Goal: Task Accomplishment & Management: Use online tool/utility

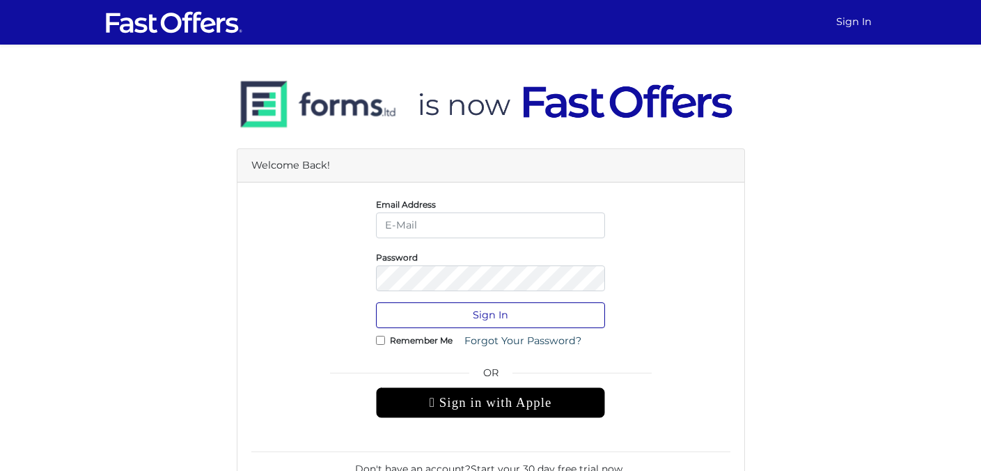
type input "[EMAIL_ADDRESS][DOMAIN_NAME]"
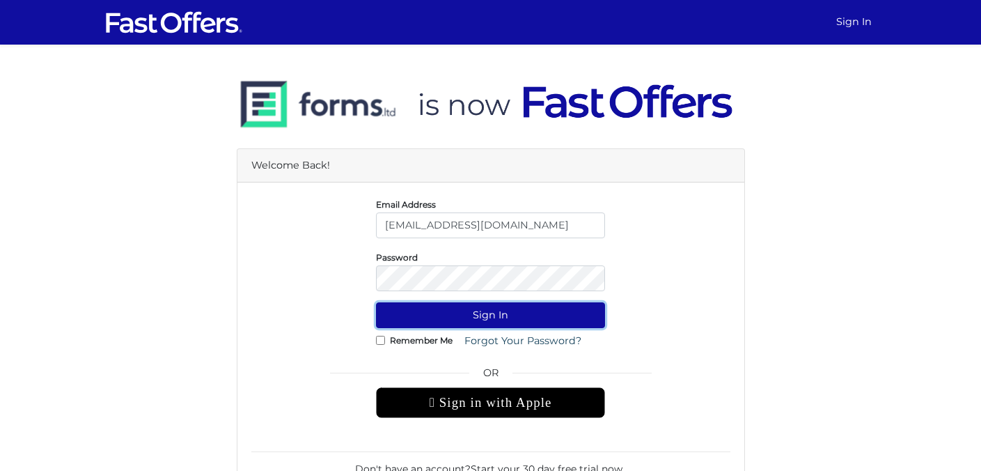
click at [584, 322] on button "Sign In" at bounding box center [490, 315] width 229 height 26
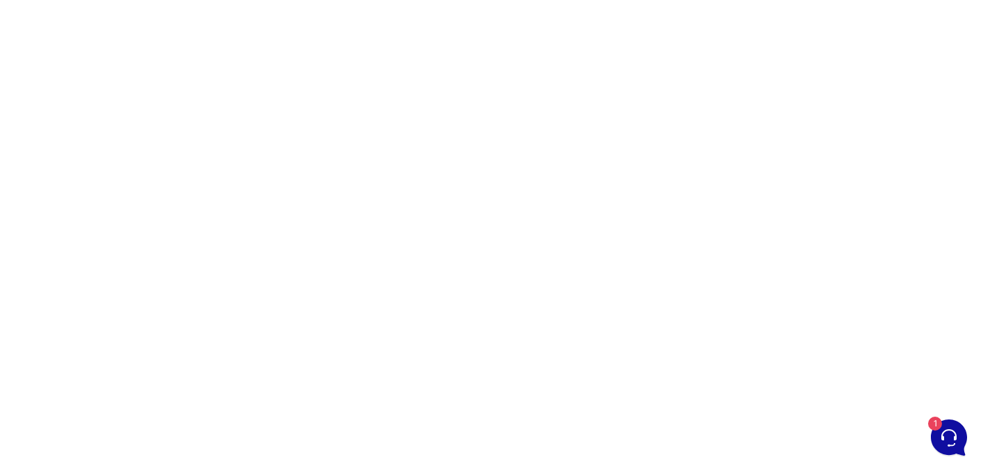
scroll to position [92, 0]
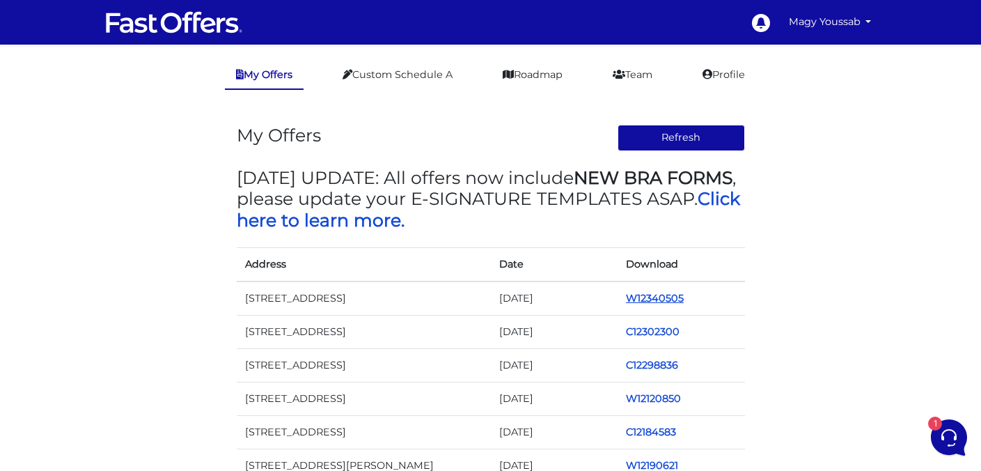
click at [652, 299] on link "W12340505" at bounding box center [655, 298] width 58 height 13
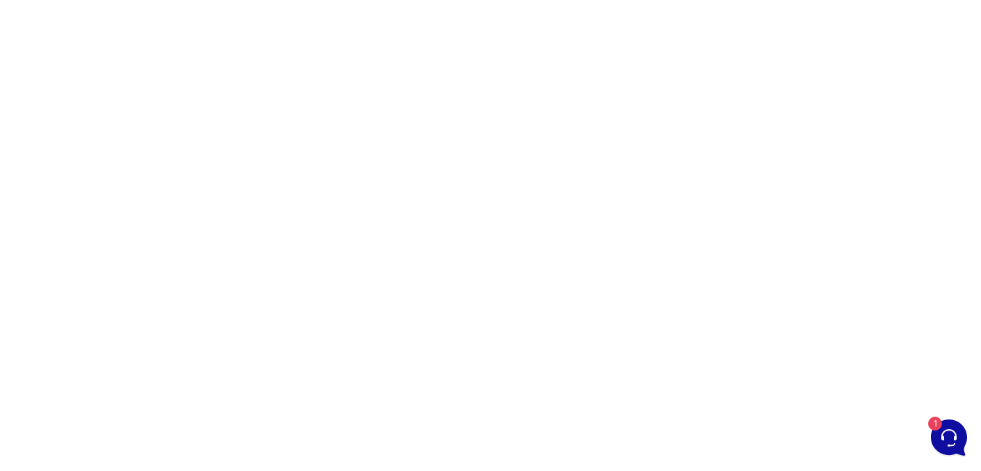
scroll to position [81, 0]
